Goal: Check status: Check status

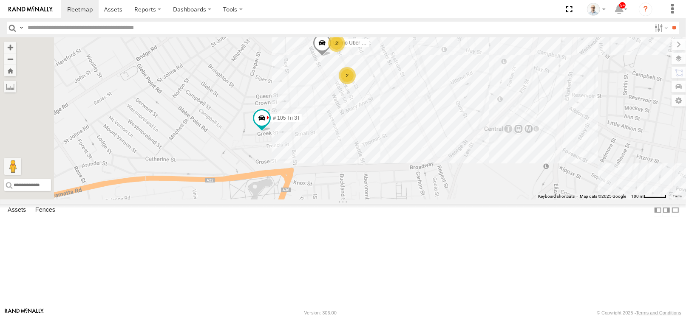
click at [481, 96] on div "28 QMC Nathan 32 QMC Ryan 27QMC # KS75A Beloka-EKV93V Beloka-CHV61N 30 QMC Davi…" at bounding box center [343, 118] width 686 height 162
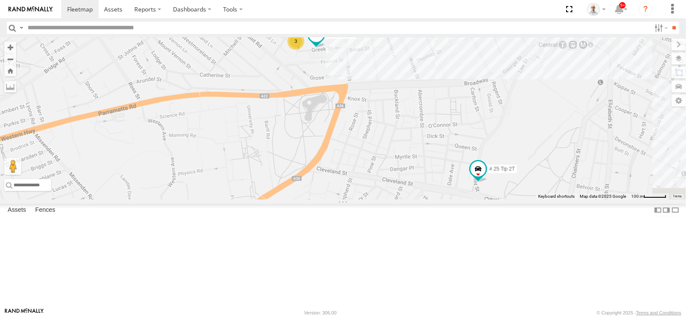
drag, startPoint x: 444, startPoint y: 159, endPoint x: 429, endPoint y: 120, distance: 42.2
click at [429, 120] on div "28 QMC Nathan 32 QMC Ryan 27QMC # KS75A Beloka-EKV93V Beloka-CHV61N 30 QMC Davi…" at bounding box center [343, 118] width 686 height 162
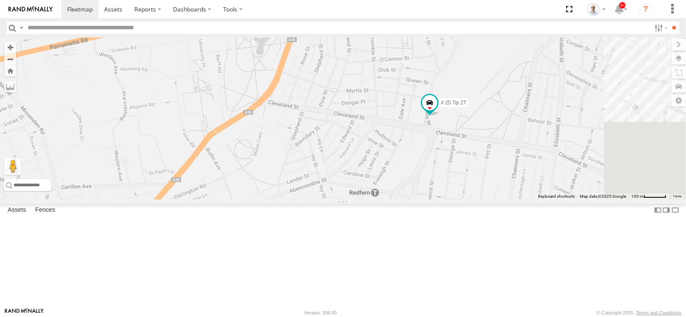
drag, startPoint x: 485, startPoint y: 143, endPoint x: 472, endPoint y: 129, distance: 18.7
click at [472, 129] on div "28 QMC Nathan 32 QMC Ryan 27QMC # KS75A Beloka-EKV93V Beloka-CHV61N 30 QMC Davi…" at bounding box center [343, 118] width 686 height 162
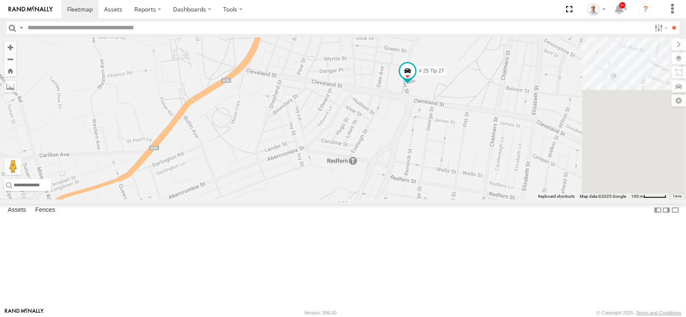
drag, startPoint x: 458, startPoint y: 133, endPoint x: 456, endPoint y: 147, distance: 14.5
click at [449, 121] on div "28 QMC Nathan 32 QMC Ryan 27QMC # KS75A Beloka-EKV93V Beloka-CHV61N 30 QMC Davi…" at bounding box center [343, 118] width 686 height 162
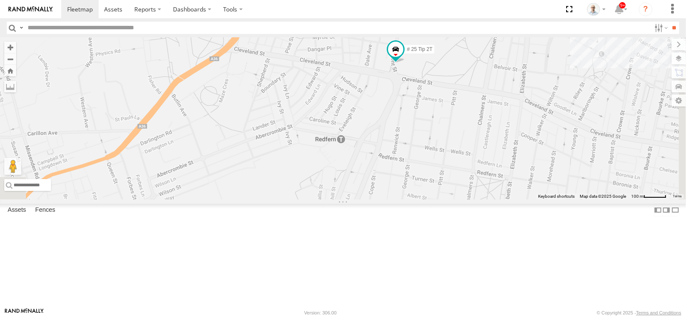
click at [449, 129] on div "28 QMC Nathan 32 QMC Ryan 27QMC # KS75A Beloka-EKV93V Beloka-CHV61N 30 QMC Davi…" at bounding box center [343, 118] width 686 height 162
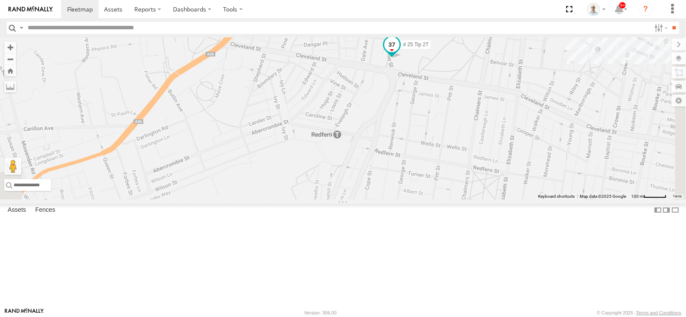
click at [399, 52] on span at bounding box center [391, 44] width 15 height 15
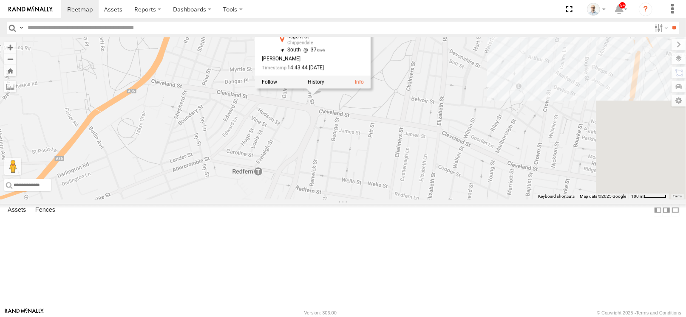
drag, startPoint x: 546, startPoint y: 146, endPoint x: 457, endPoint y: 188, distance: 98.6
click at [457, 188] on div "28 QMC Nathan 32 QMC Ryan 27QMC # KS75A Beloka-EKV93V Beloka-CHV61N 30 QMC Davi…" at bounding box center [343, 118] width 686 height 162
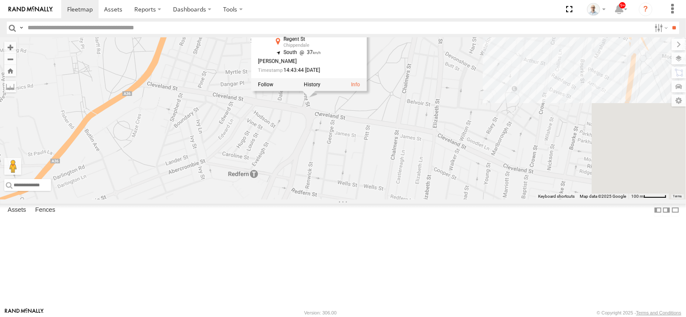
click at [537, 85] on div "28 QMC Nathan 32 QMC Ryan 27QMC # KS75A Beloka-EKV93V Beloka-CHV61N 30 QMC Davi…" at bounding box center [343, 118] width 686 height 162
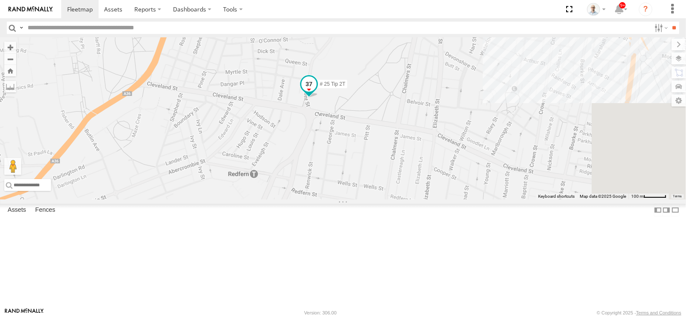
click at [317, 92] on span at bounding box center [308, 83] width 15 height 15
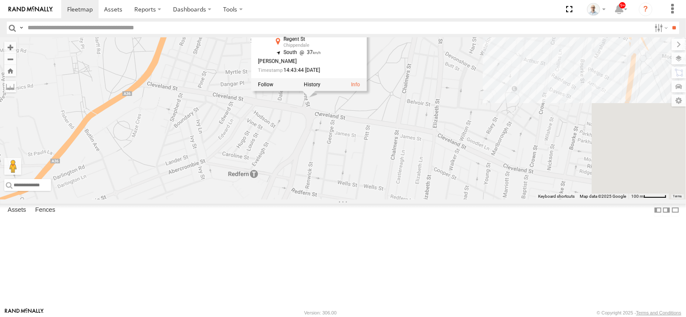
click at [519, 120] on div "28 QMC Nathan 32 QMC Ryan 27QMC # KS75A Beloka-EKV93V Beloka-CHV61N 30 QMC Davi…" at bounding box center [343, 118] width 686 height 162
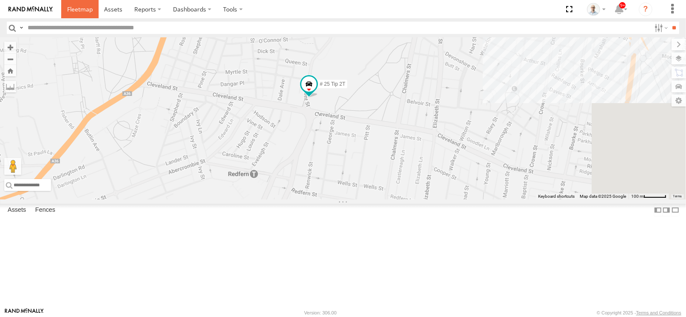
click at [87, 6] on span at bounding box center [79, 9] width 25 height 8
